Goal: Check status: Check status

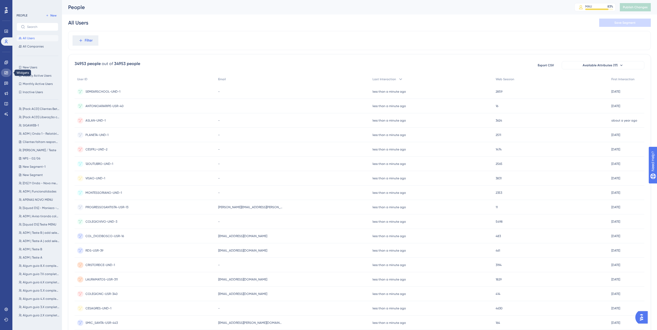
click at [8, 69] on link at bounding box center [6, 73] width 10 height 8
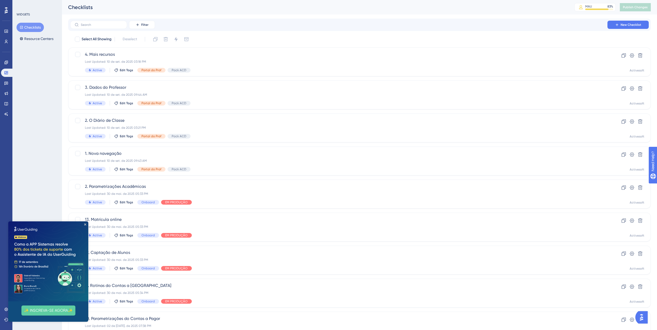
click at [57, 50] on div "WIDGETS Checklists Resource Centers" at bounding box center [37, 165] width 50 height 330
click at [47, 40] on button "Resource Centers" at bounding box center [37, 38] width 40 height 9
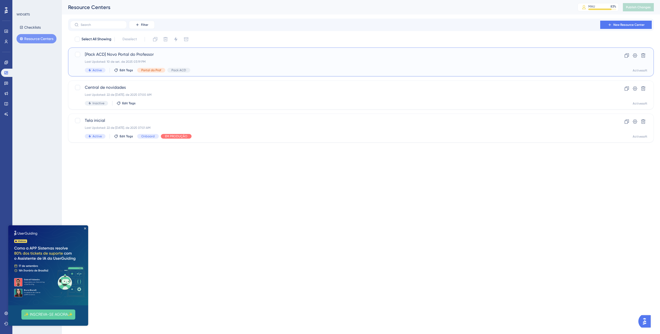
click at [121, 55] on span "[Pack ACD] Novo Portal do Professor" at bounding box center [340, 54] width 511 height 6
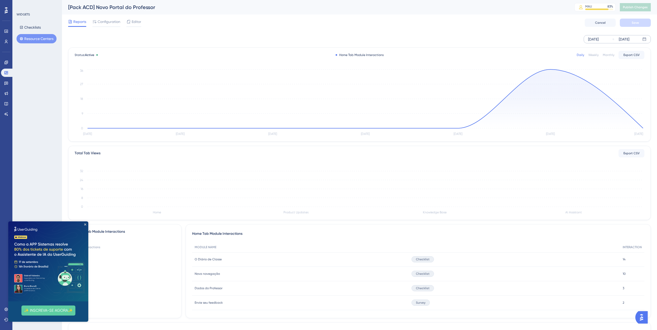
click at [598, 37] on div "[DATE]" at bounding box center [593, 39] width 11 height 6
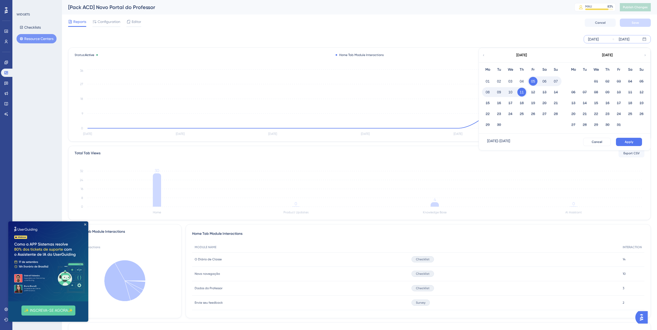
click at [511, 25] on div "Reports Configuration Editor Cancel Save" at bounding box center [359, 22] width 582 height 17
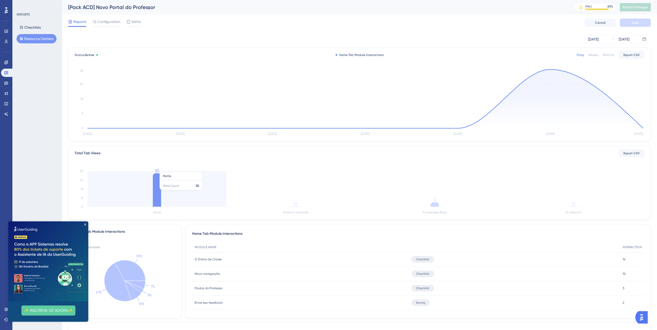
click at [158, 193] on icon at bounding box center [157, 189] width 8 height 33
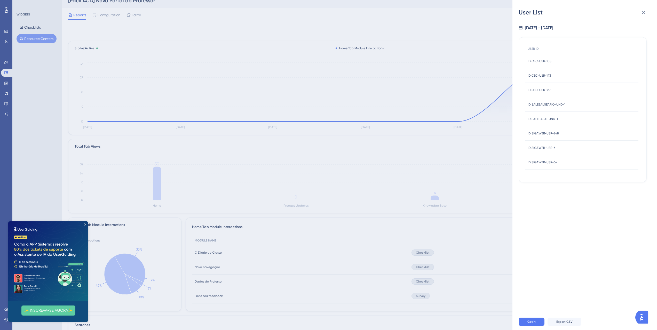
scroll to position [10, 0]
click at [644, 13] on icon at bounding box center [643, 12] width 3 height 3
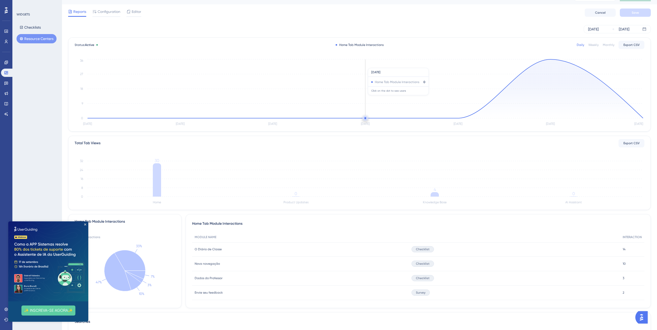
scroll to position [0, 0]
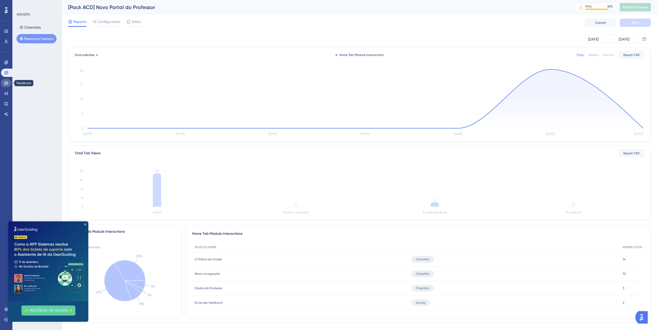
click at [6, 85] on link at bounding box center [6, 83] width 10 height 8
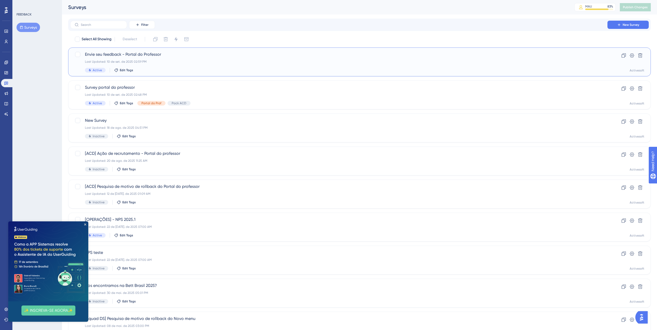
click at [160, 55] on span "Envie seu feedback - Portal do Professor" at bounding box center [338, 54] width 507 height 6
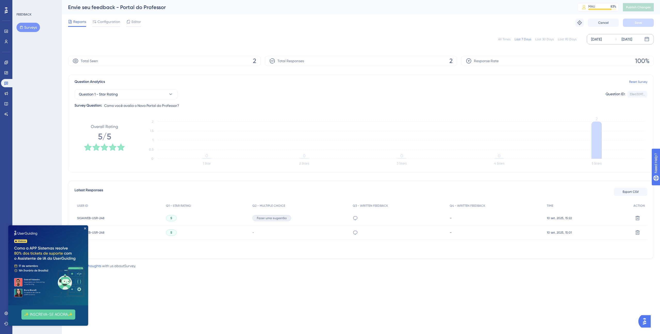
click at [592, 40] on div "[DATE]" at bounding box center [597, 39] width 11 height 6
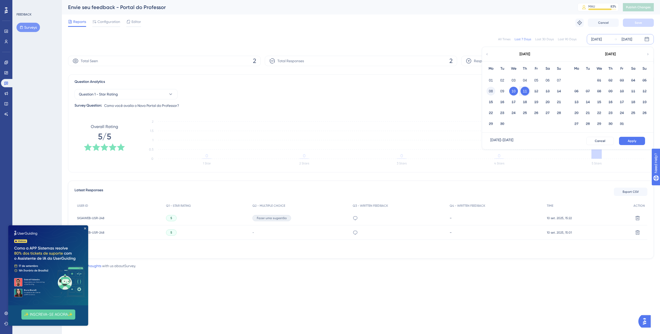
click at [495, 90] on button "08" at bounding box center [491, 91] width 9 height 9
click at [637, 139] on button "Apply" at bounding box center [632, 141] width 26 height 8
